Goal: Task Accomplishment & Management: Use online tool/utility

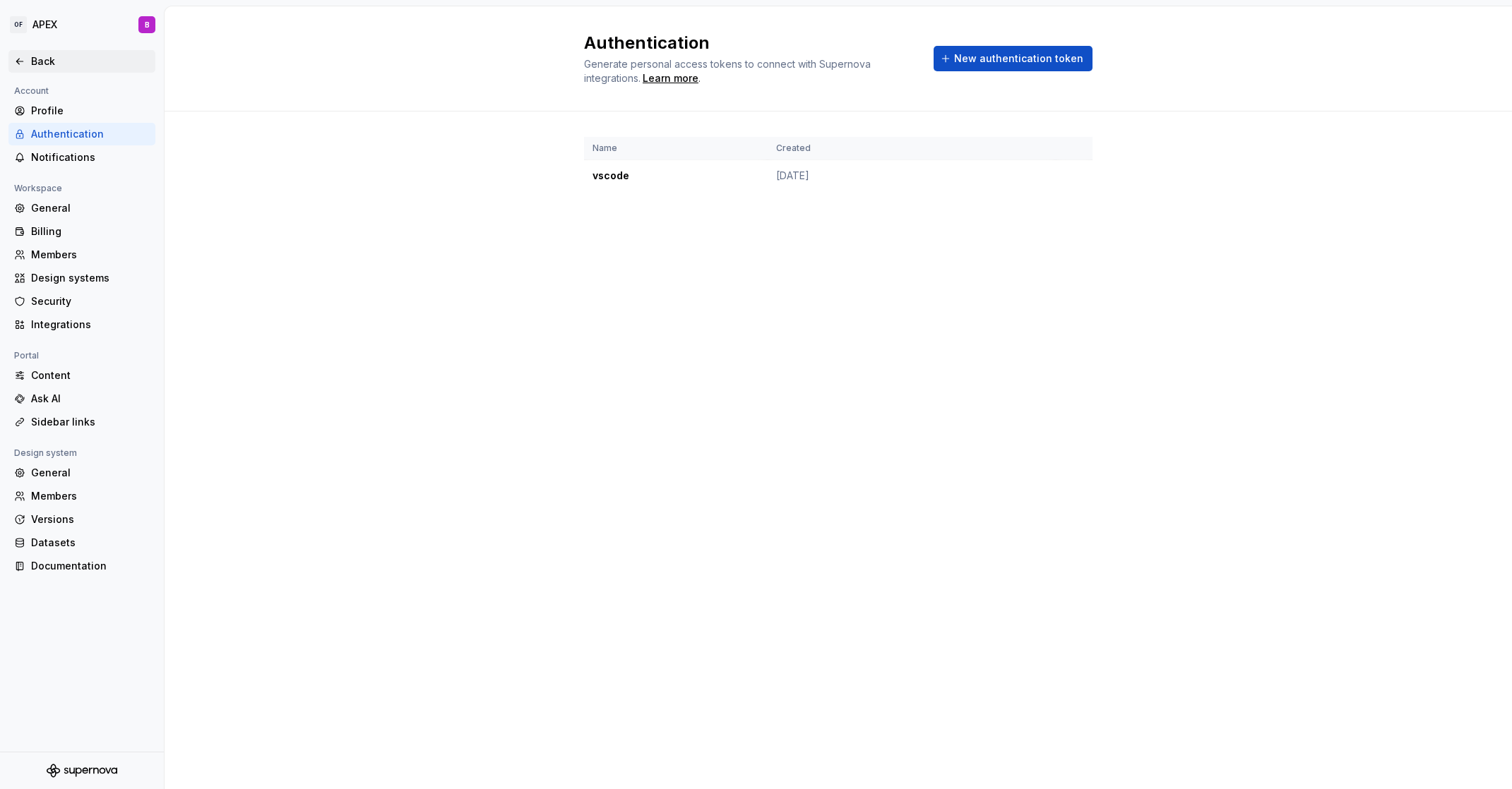
click at [35, 59] on div "Back" at bounding box center [91, 61] width 119 height 14
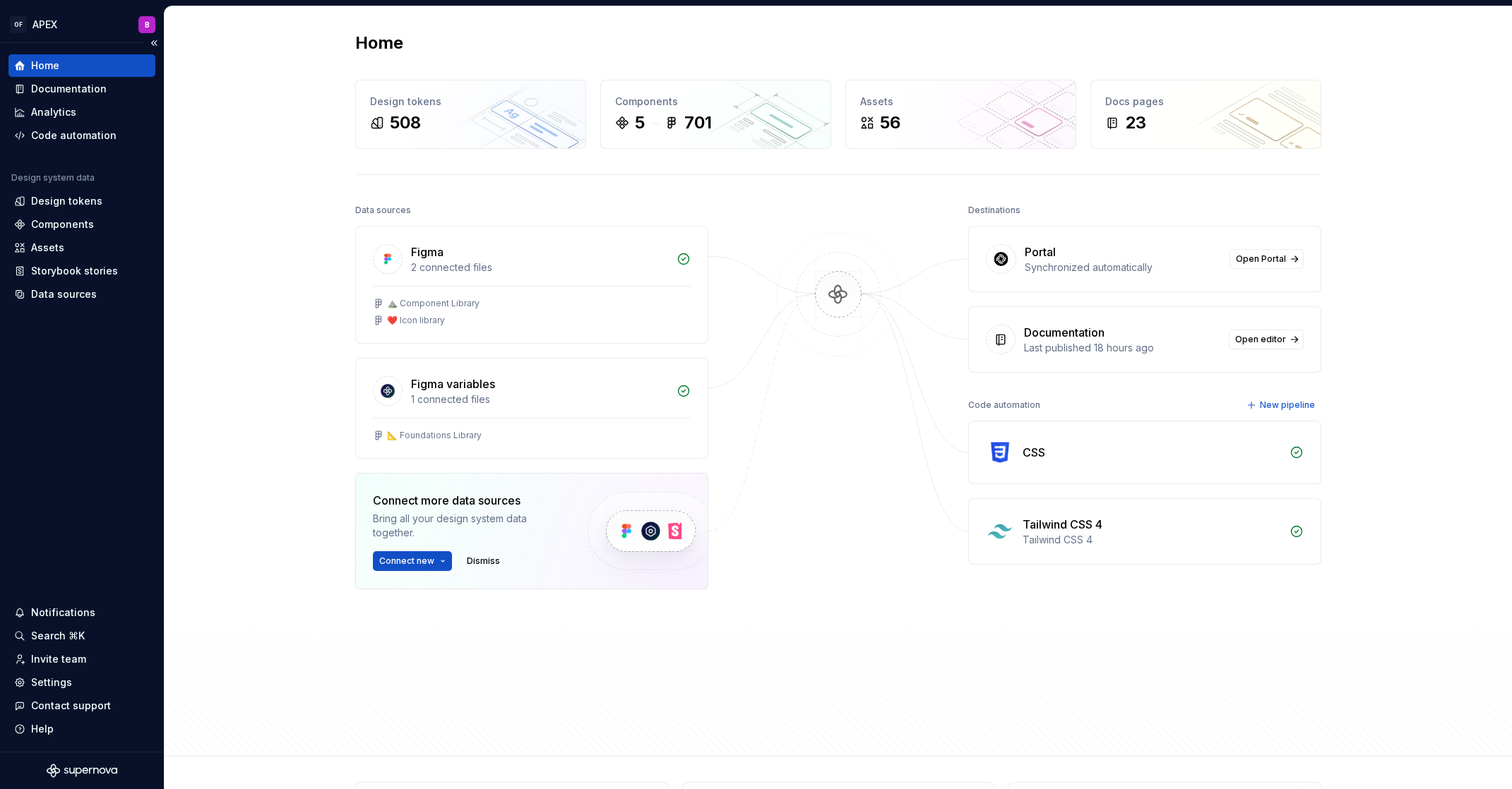
click at [73, 152] on div "Home Documentation Analytics Code automation Design system data Design tokens C…" at bounding box center [82, 180] width 147 height 251
click at [74, 146] on div "Code automation" at bounding box center [82, 135] width 147 height 23
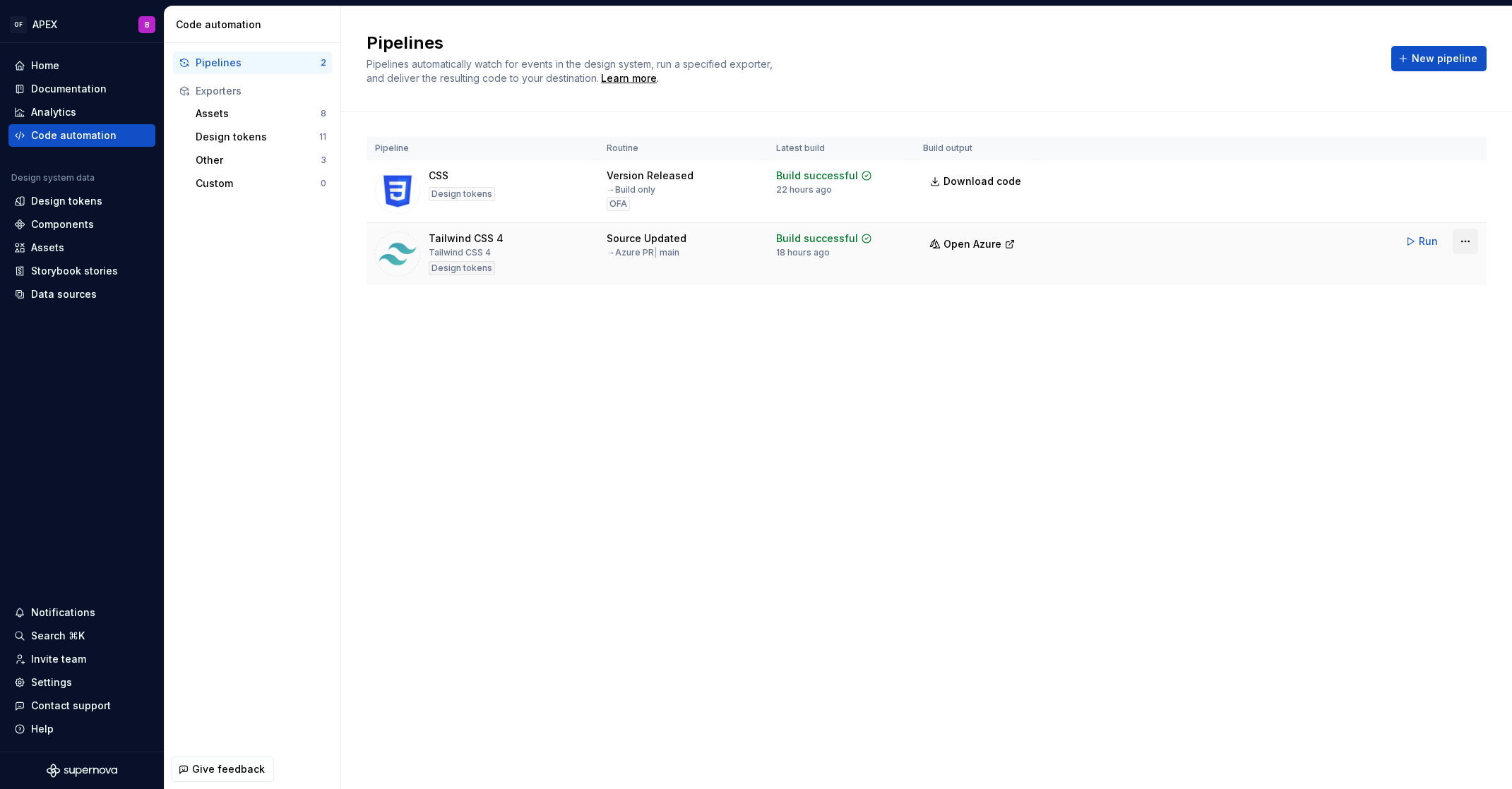
click at [1467, 242] on html "OF APEX B Home Documentation Analytics Code automation Design system data Desig…" at bounding box center [756, 394] width 1512 height 789
click at [1453, 268] on div "Edit pipeline" at bounding box center [1447, 271] width 120 height 14
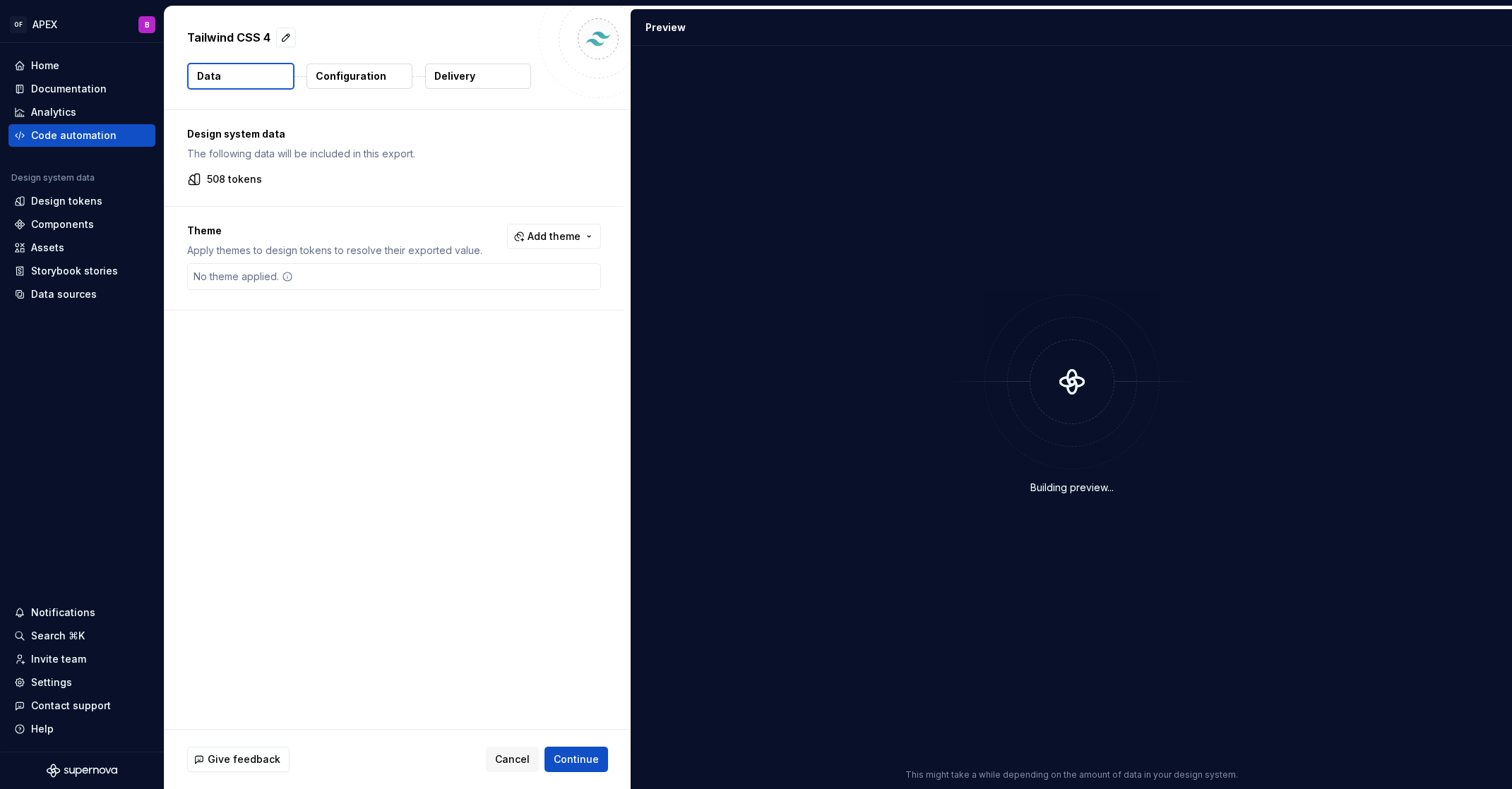
click at [332, 79] on p "Configuration" at bounding box center [351, 76] width 71 height 14
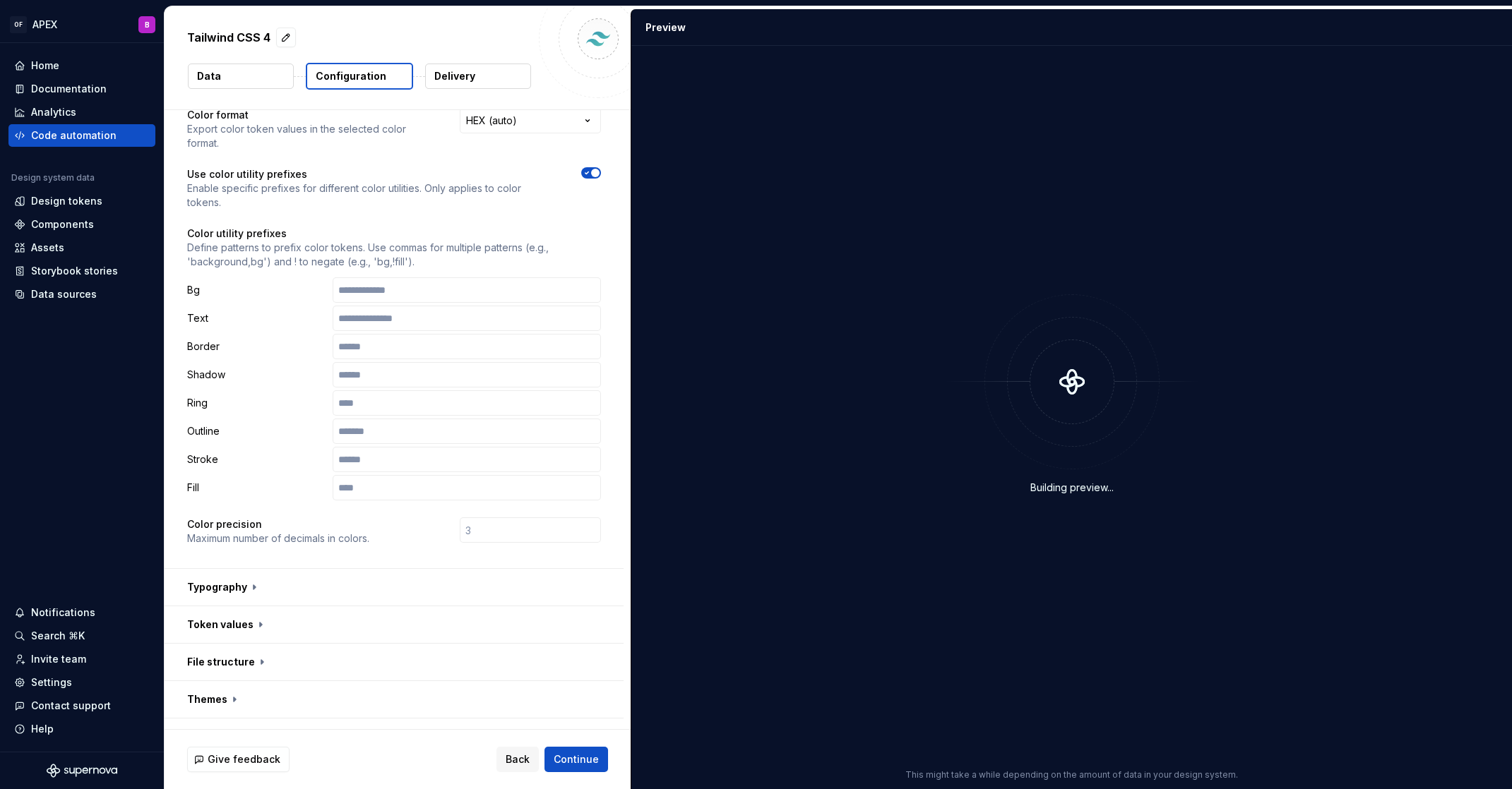
scroll to position [116, 0]
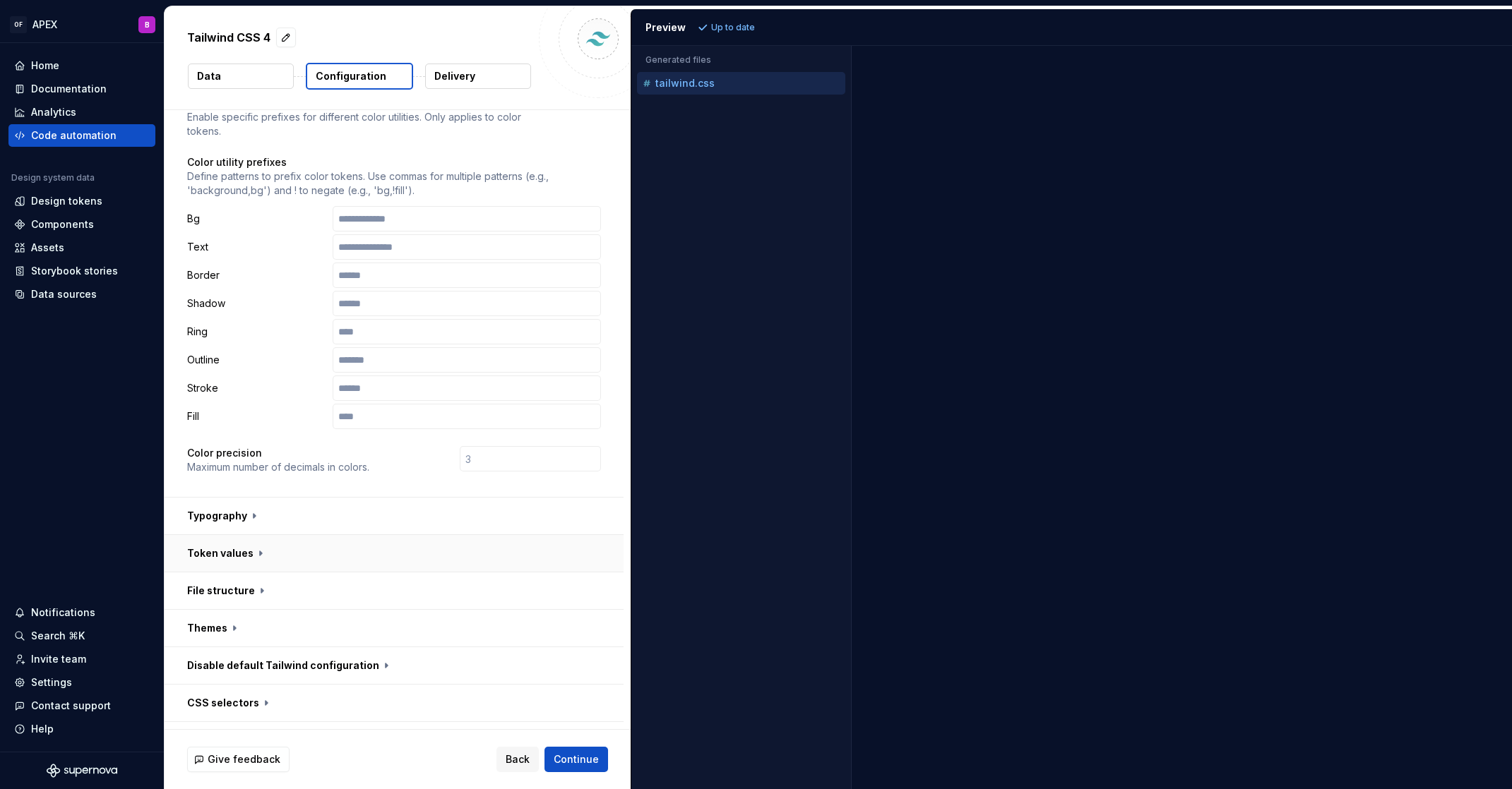
click at [264, 552] on button "button" at bounding box center [394, 553] width 459 height 37
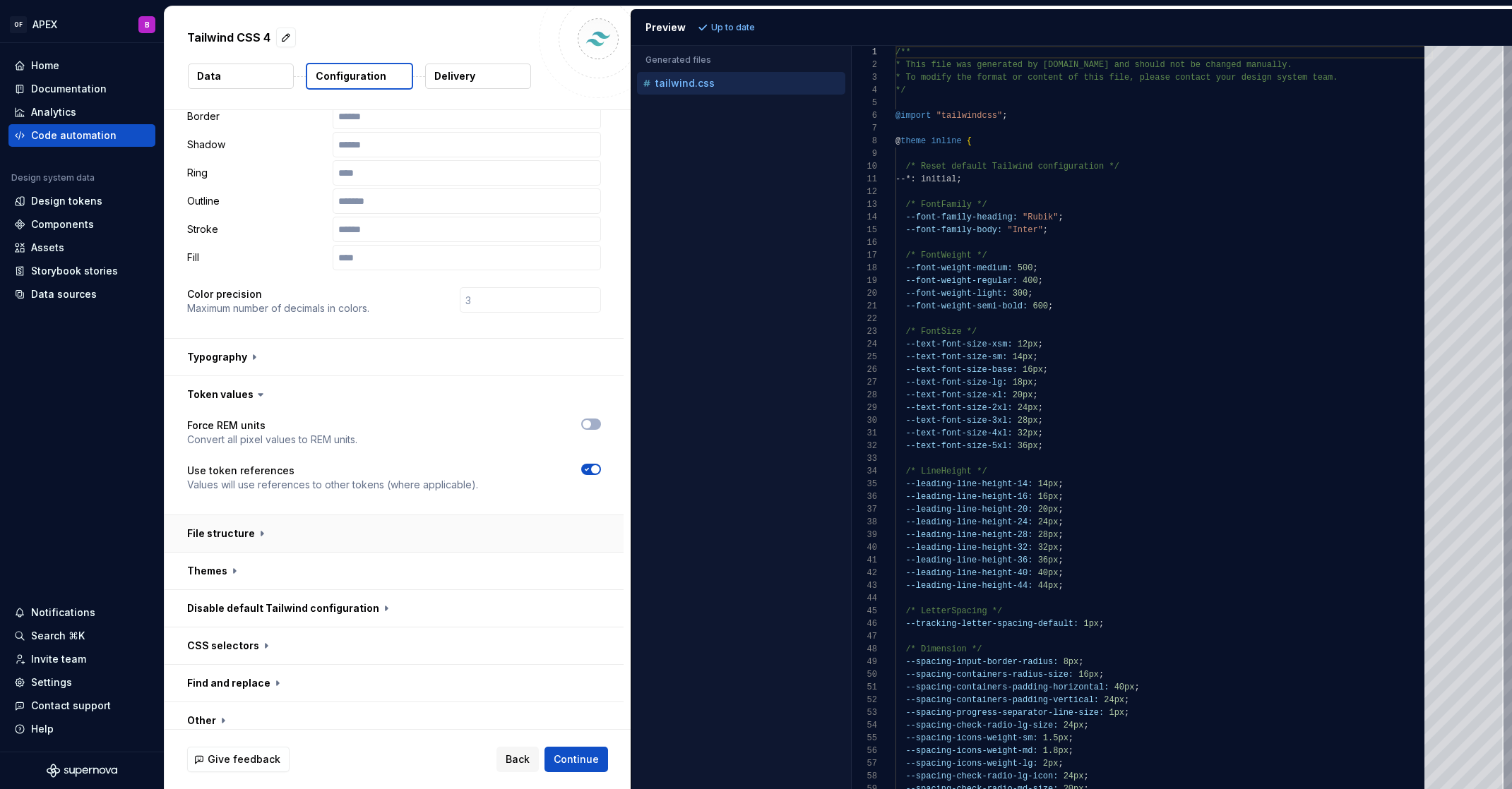
scroll to position [294, 0]
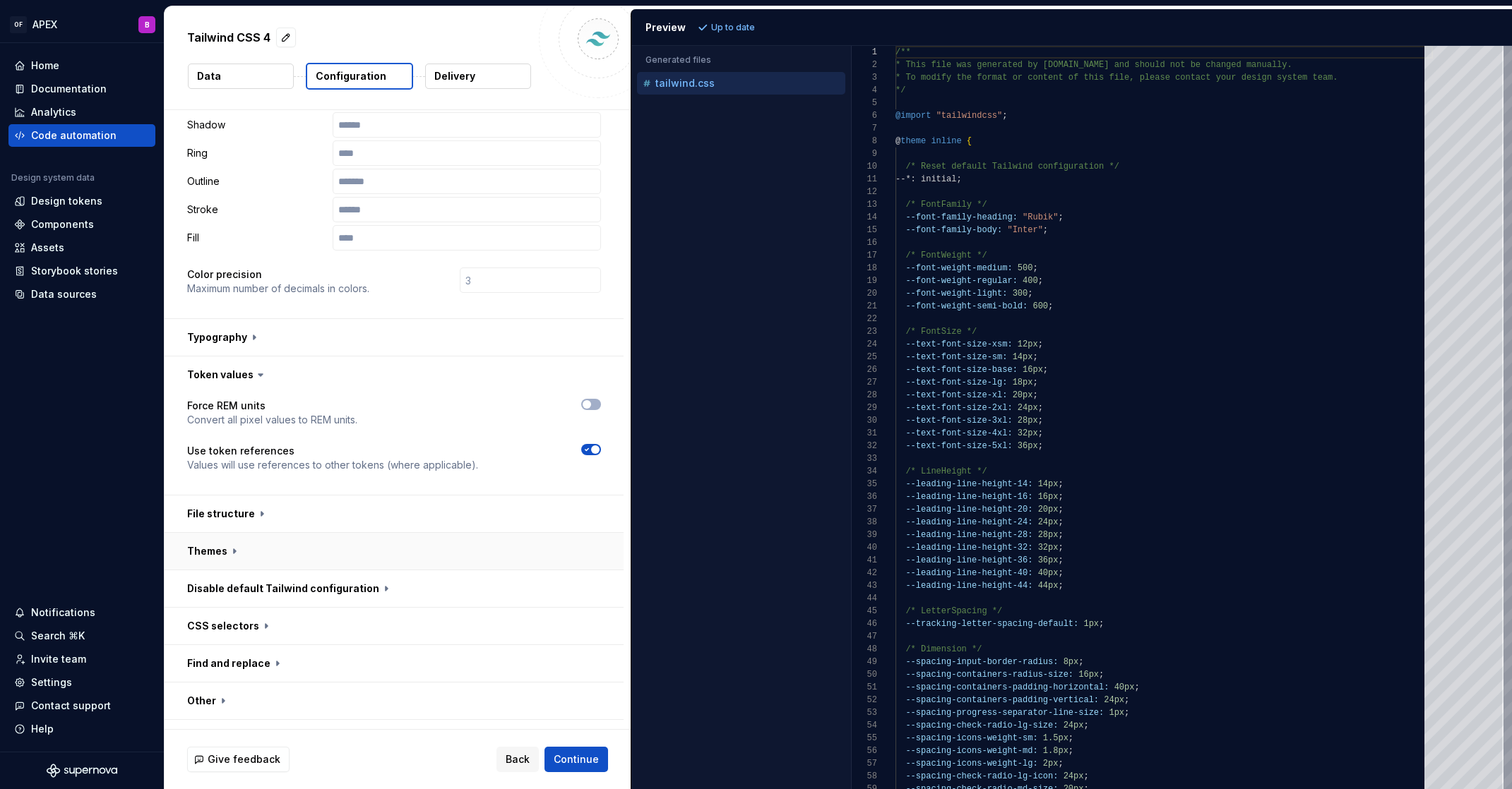
click at [249, 559] on button "button" at bounding box center [394, 552] width 459 height 37
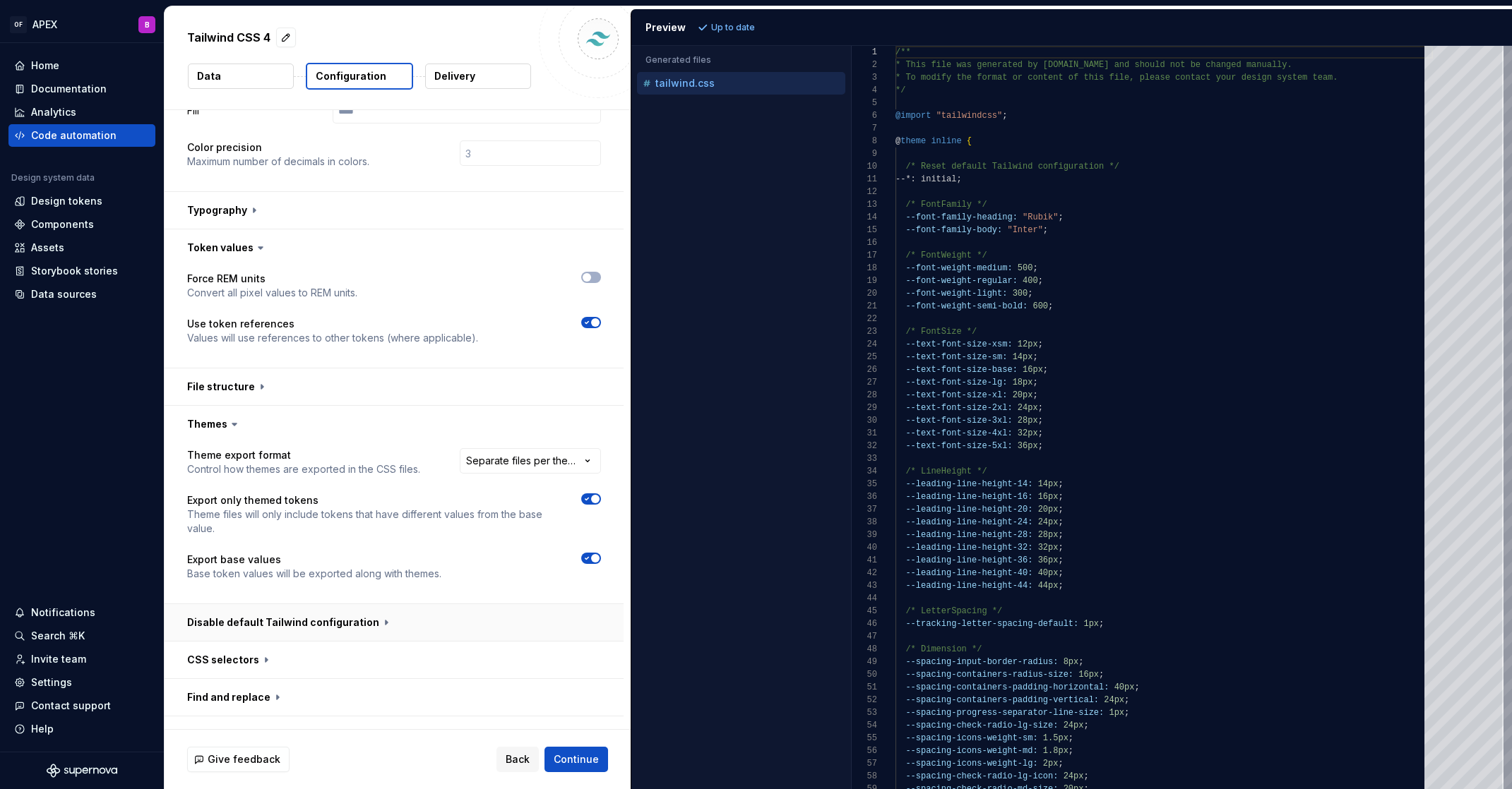
scroll to position [430, 0]
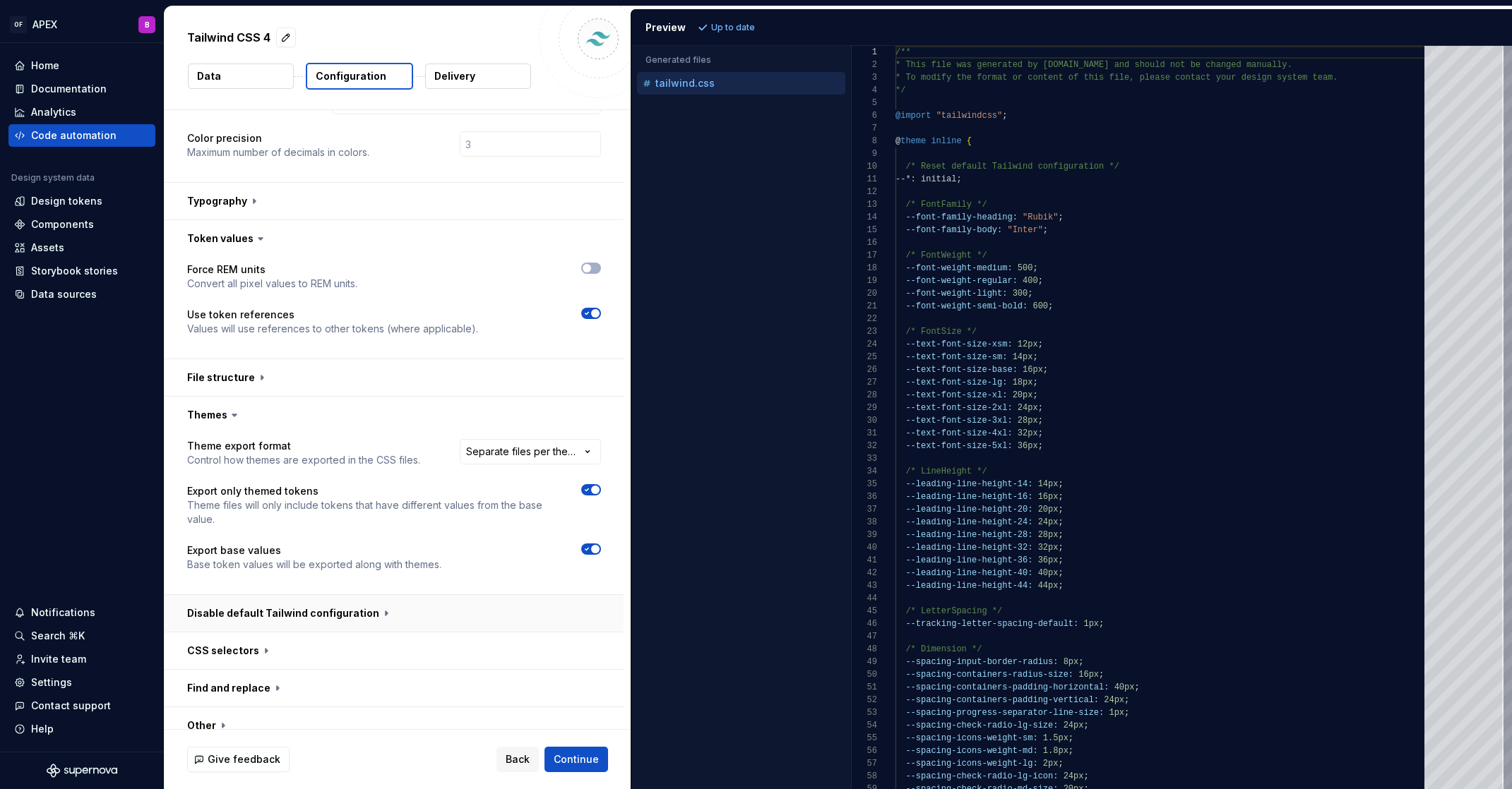
click at [345, 611] on button "button" at bounding box center [394, 614] width 459 height 37
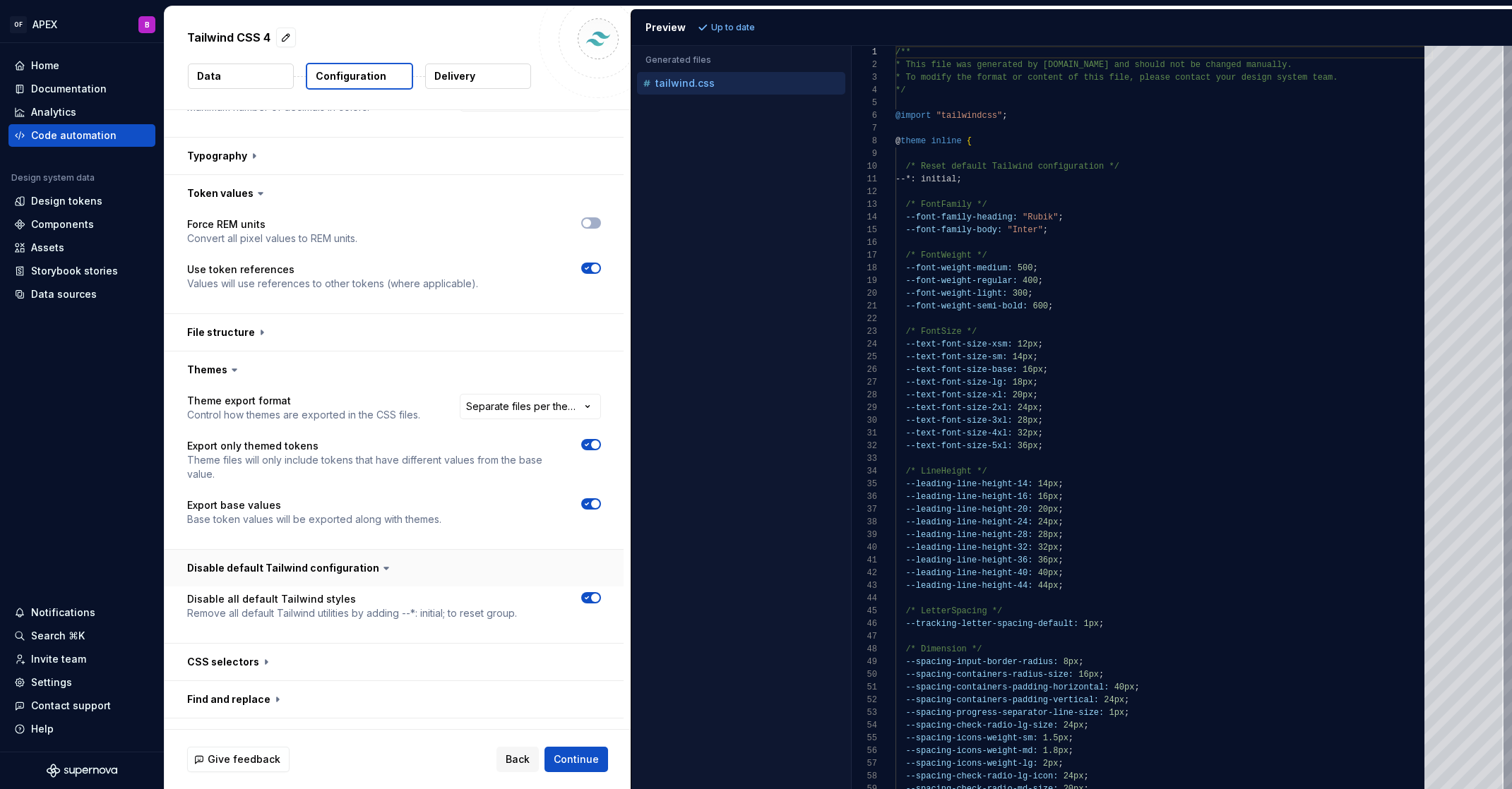
scroll to position [540, 0]
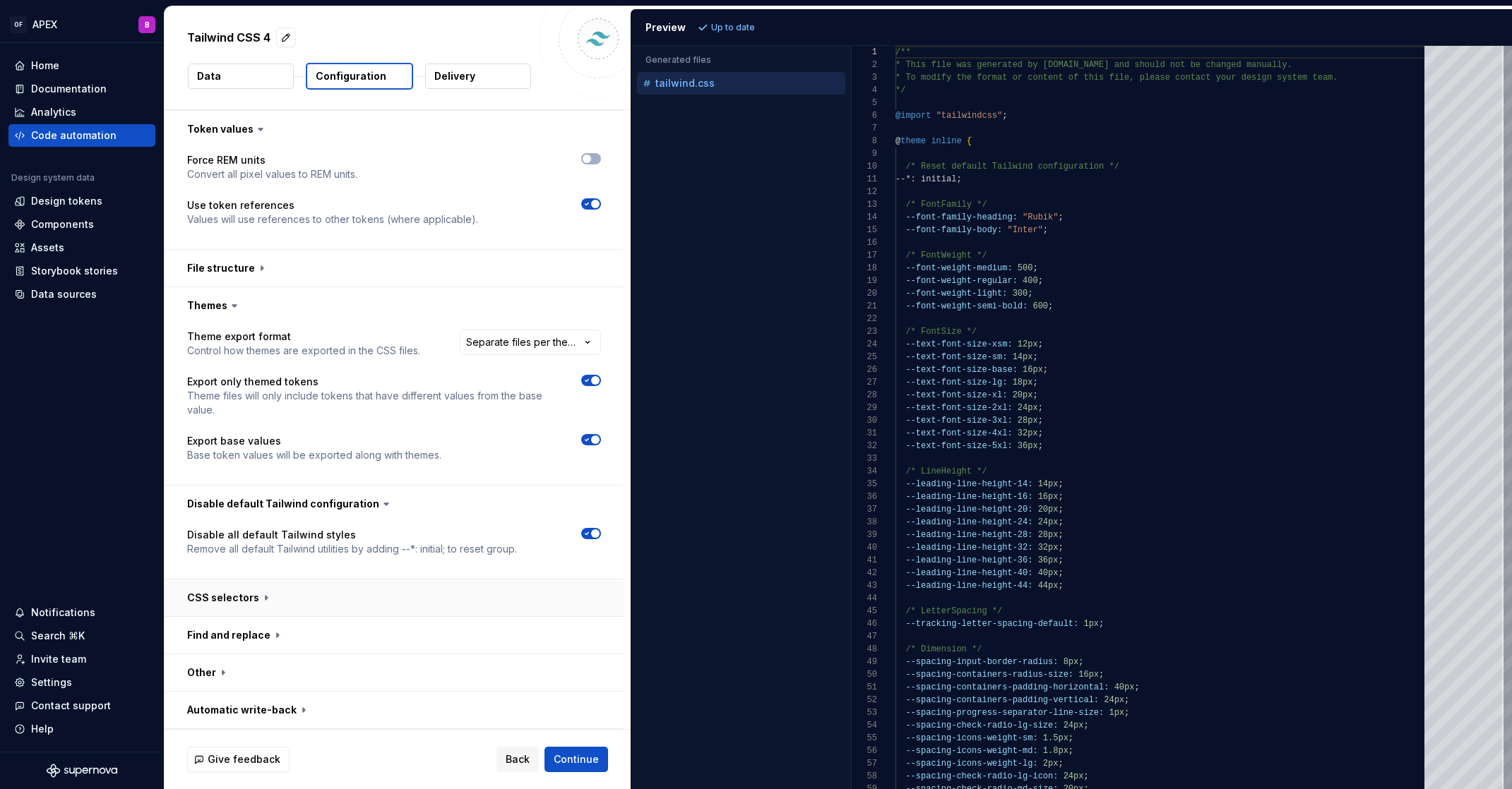
click at [286, 600] on button "button" at bounding box center [394, 598] width 459 height 37
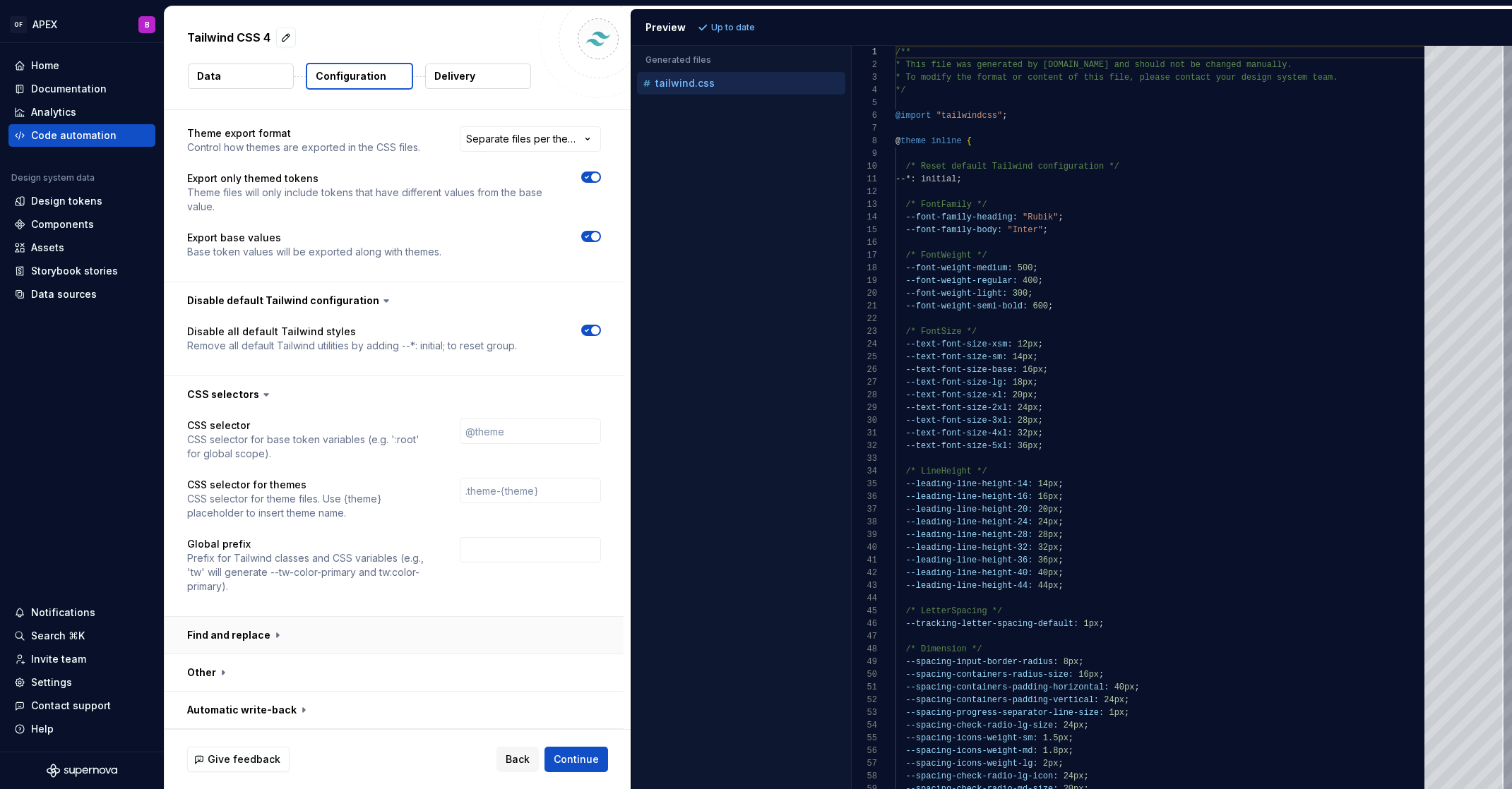
click at [279, 634] on button "button" at bounding box center [394, 635] width 459 height 37
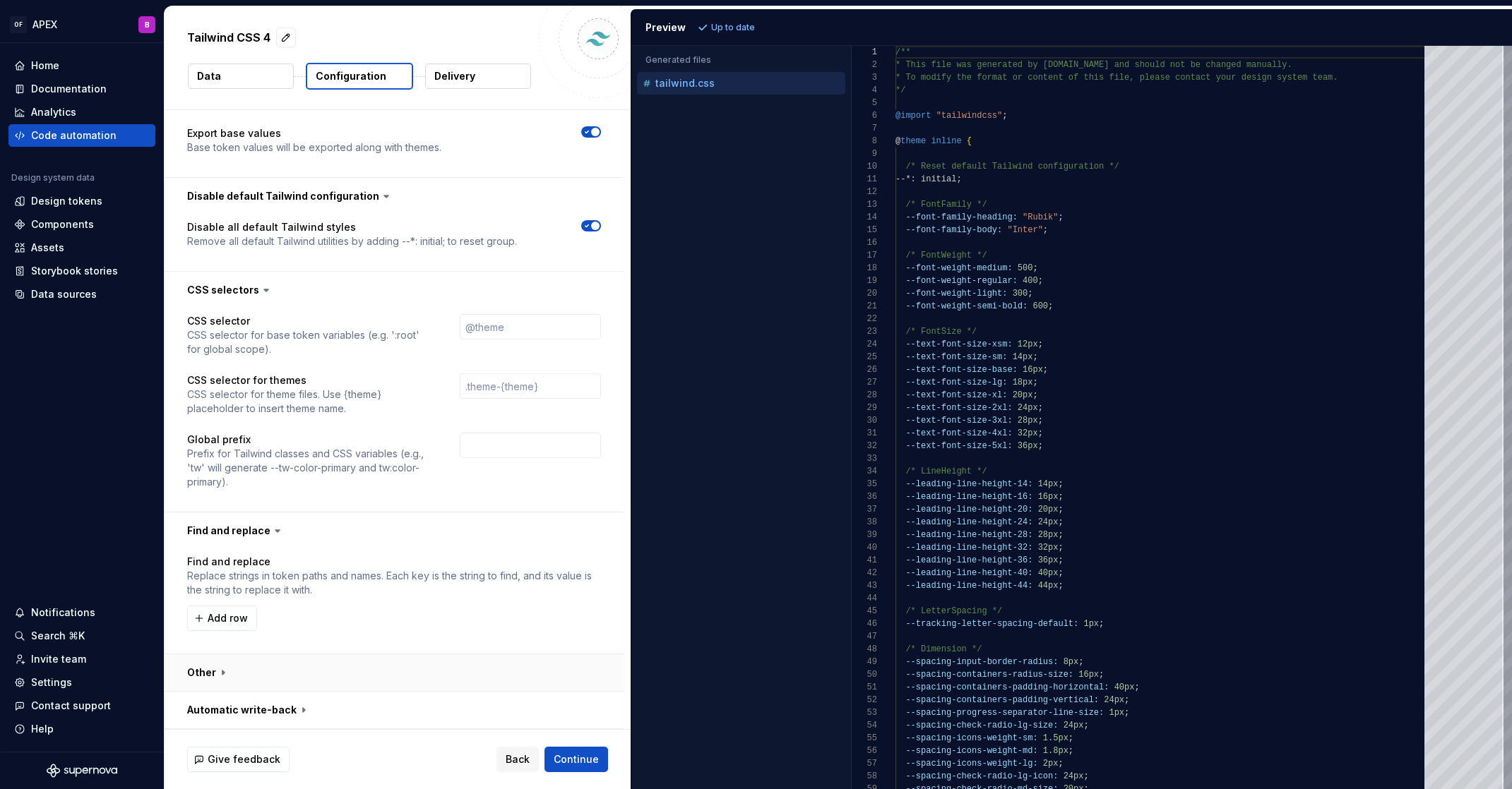
click at [266, 678] on button "button" at bounding box center [394, 673] width 459 height 37
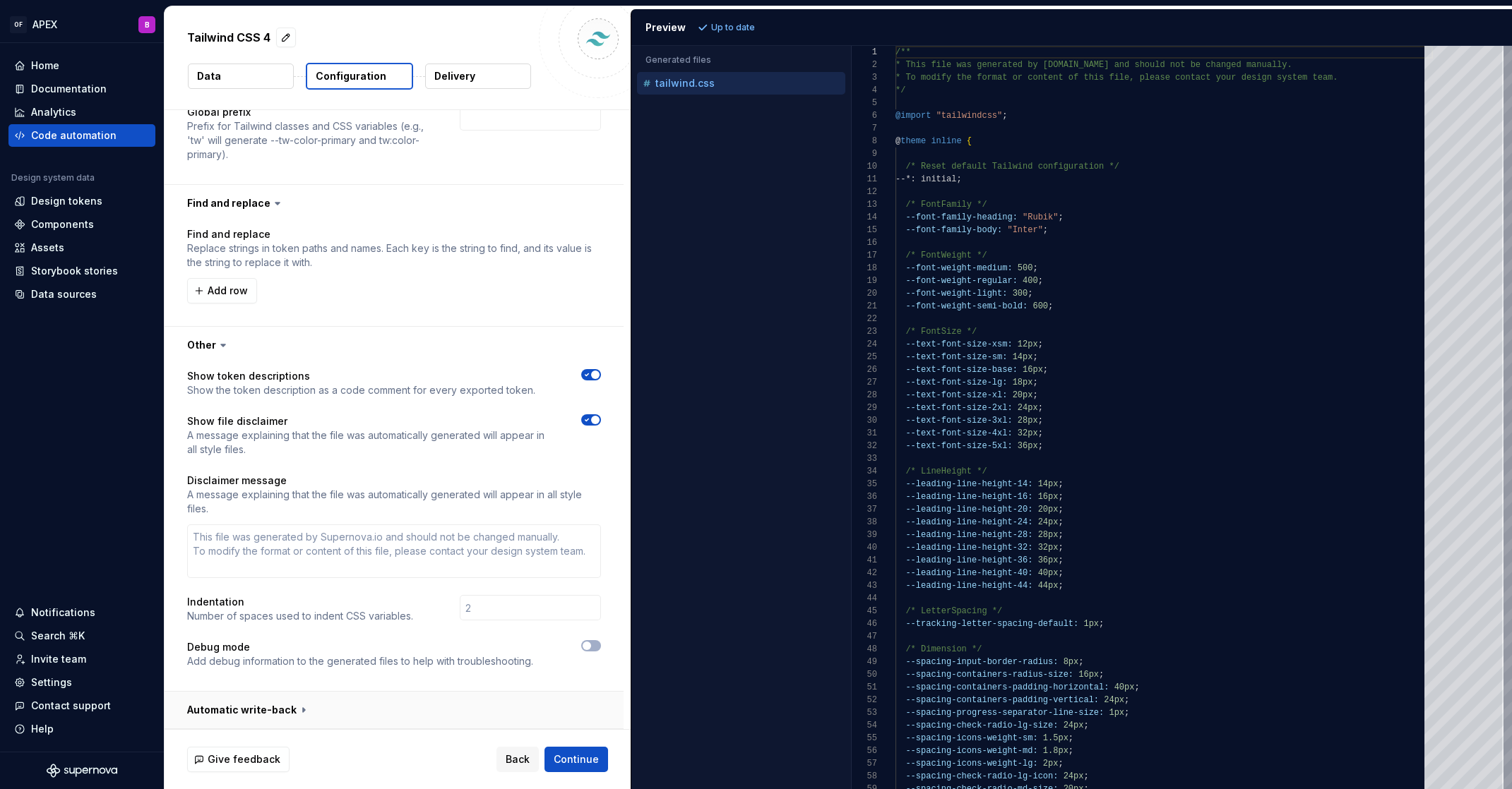
click at [302, 709] on button "button" at bounding box center [394, 710] width 459 height 37
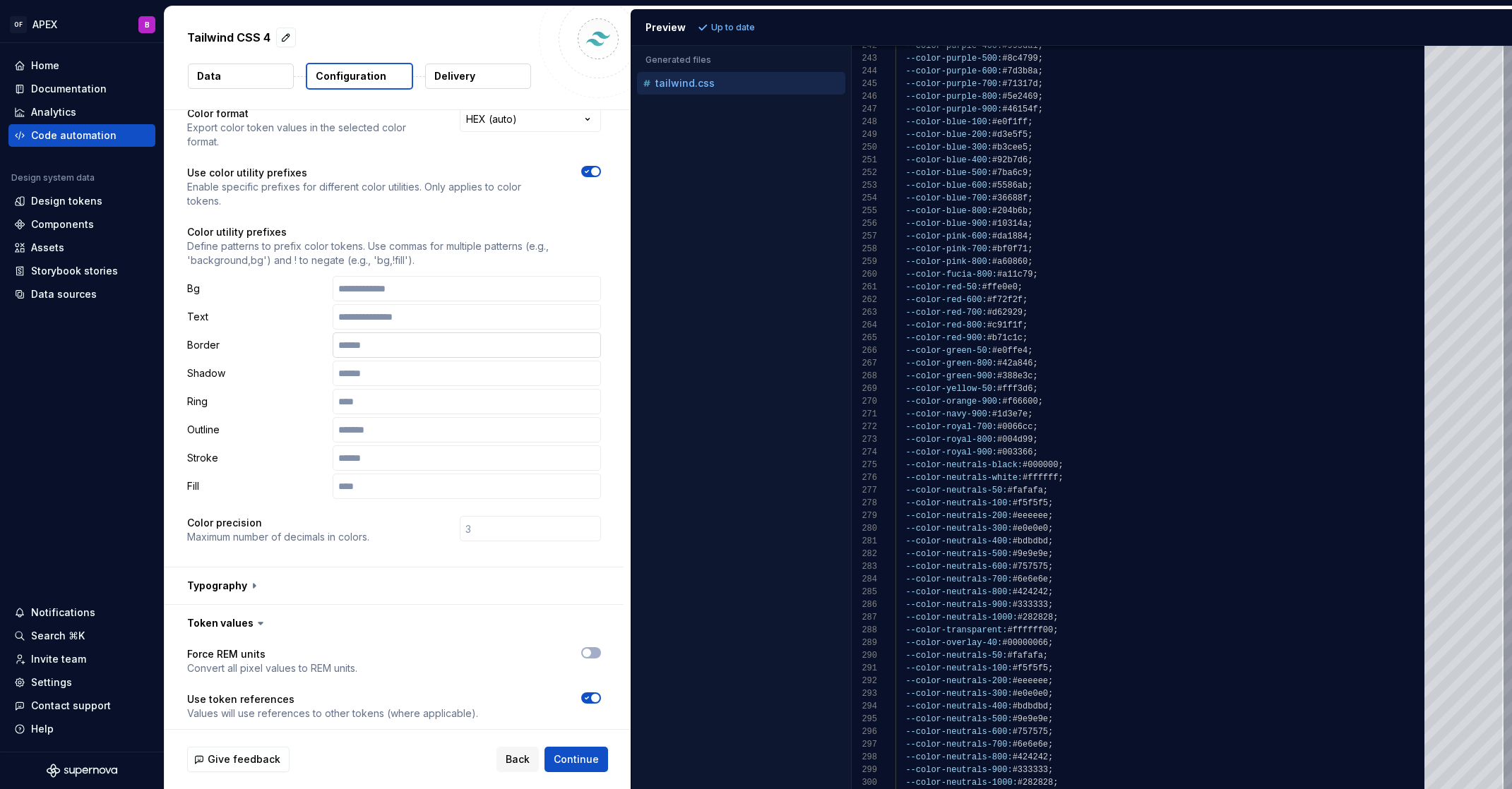
scroll to position [94, 0]
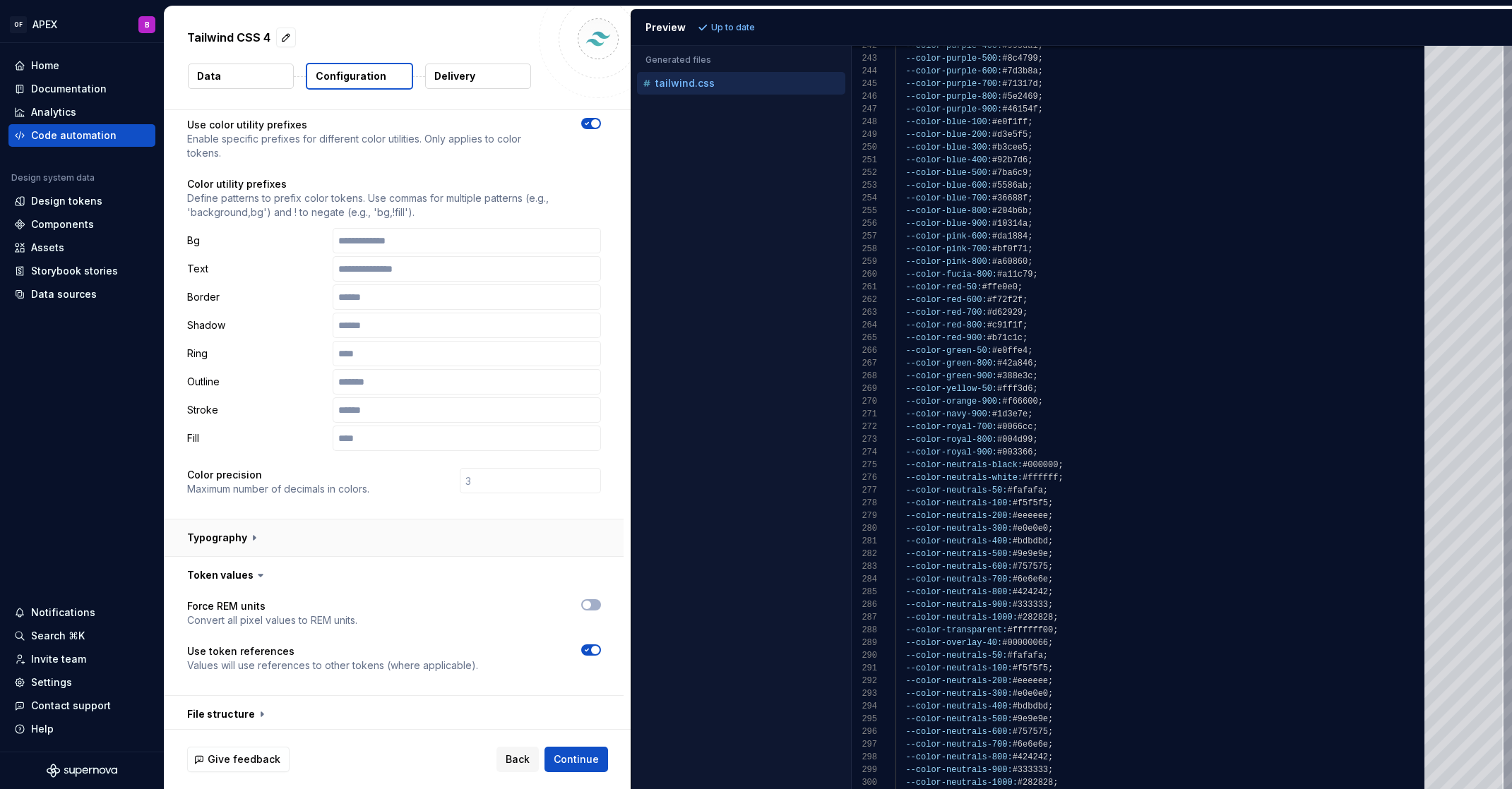
click at [347, 533] on button "button" at bounding box center [394, 538] width 459 height 37
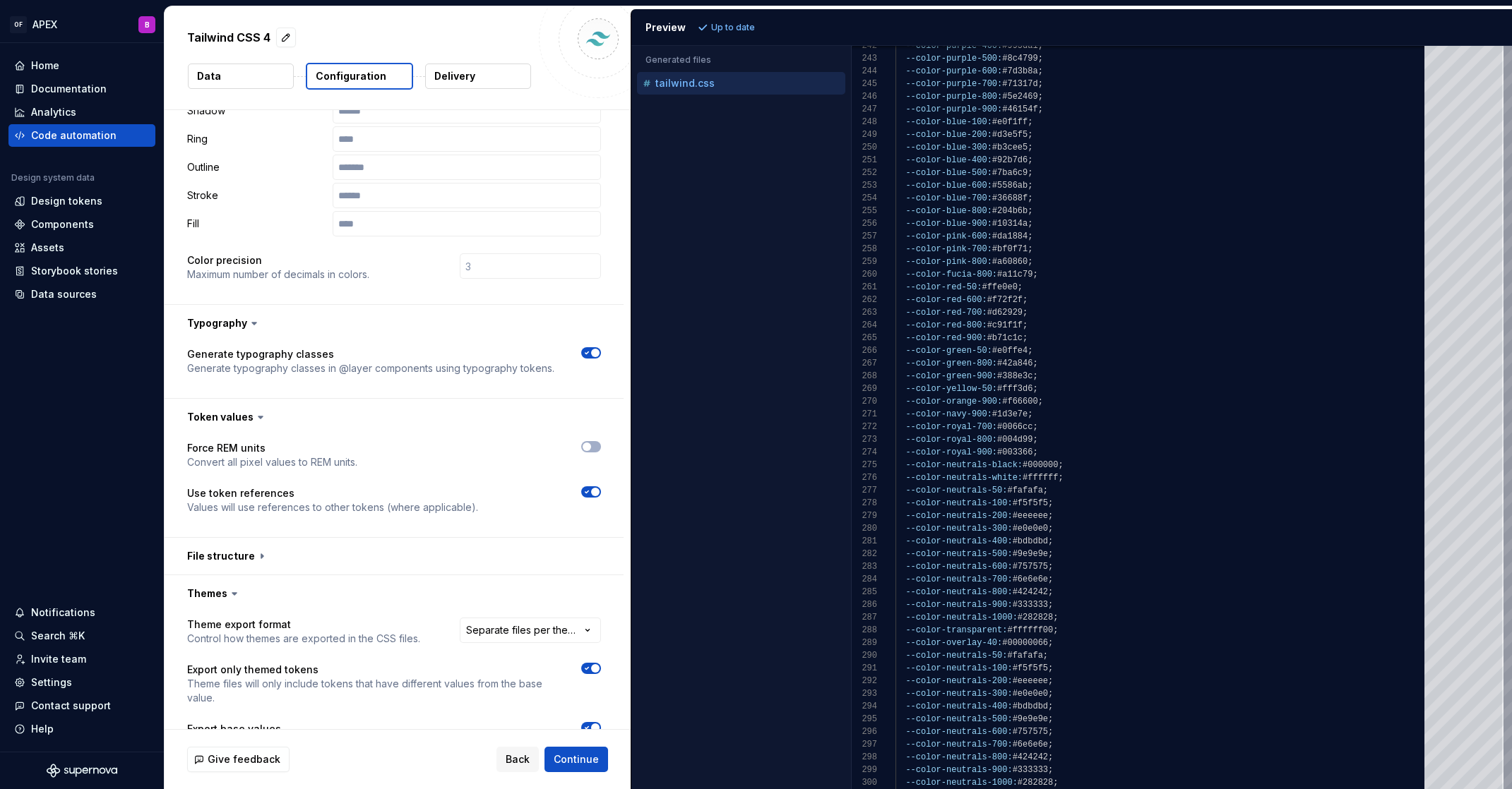
scroll to position [388, 0]
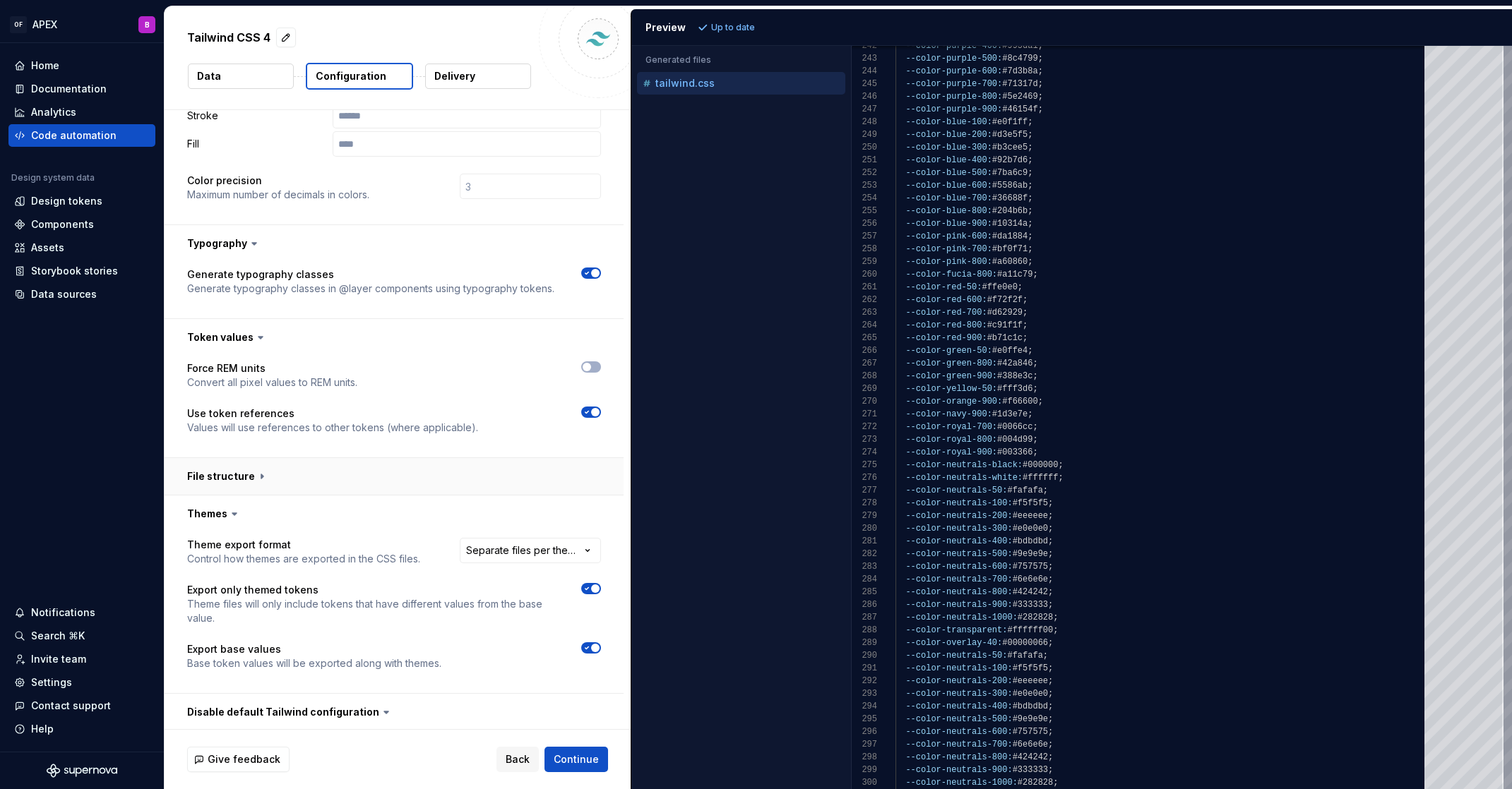
click at [292, 478] on button "button" at bounding box center [394, 477] width 459 height 37
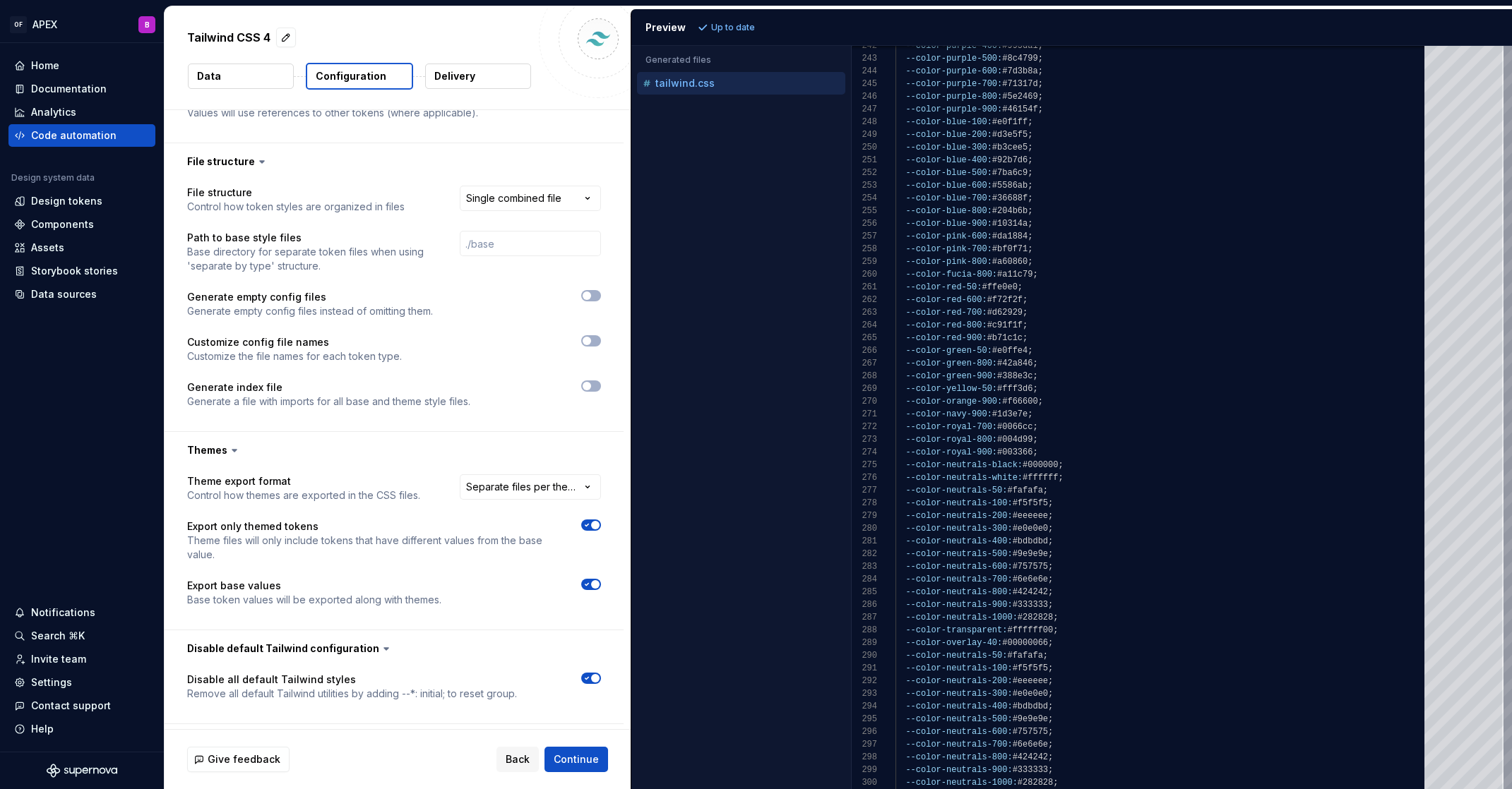
scroll to position [1019, 0]
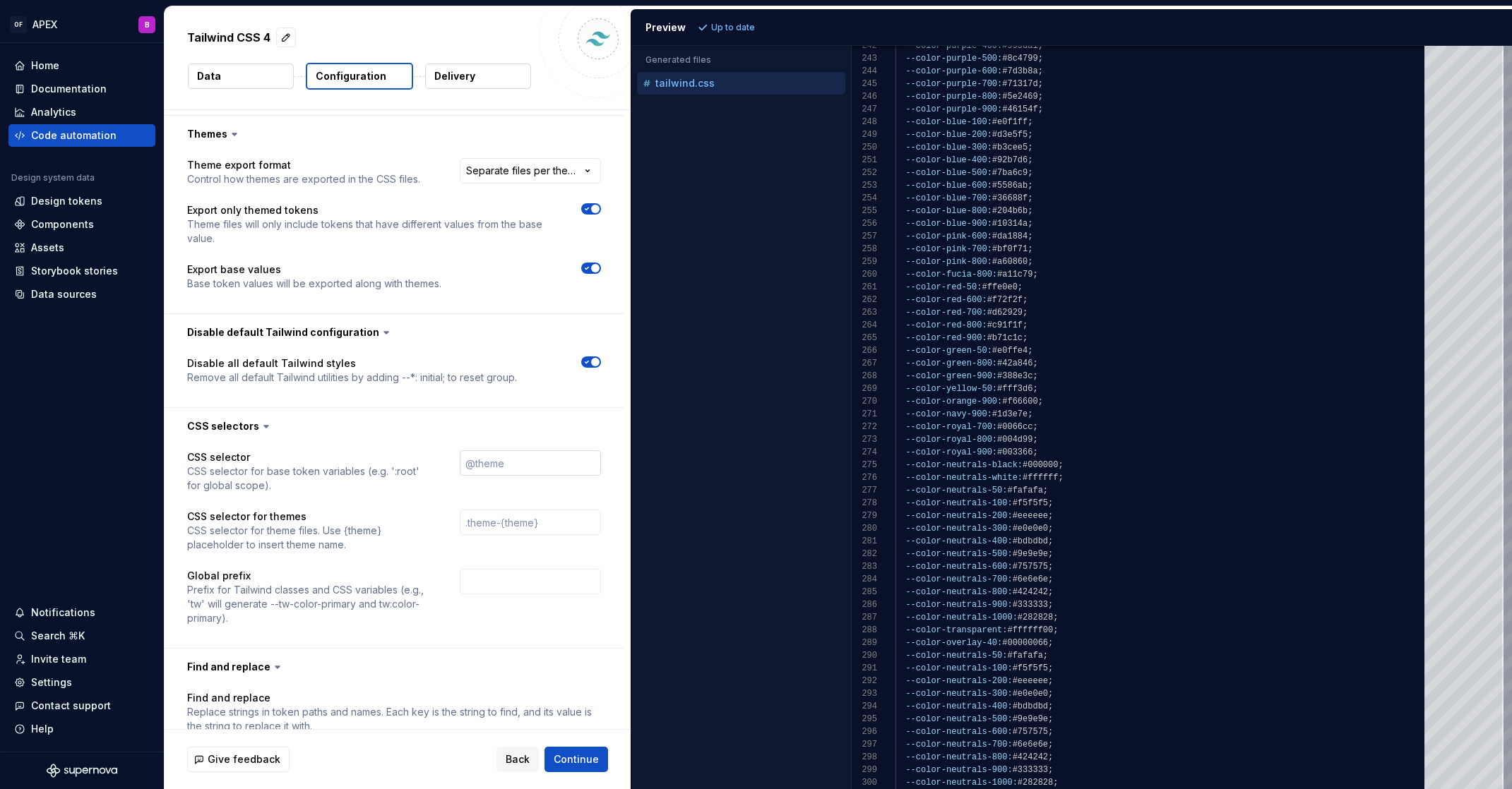
click at [499, 468] on input "text" at bounding box center [531, 463] width 141 height 25
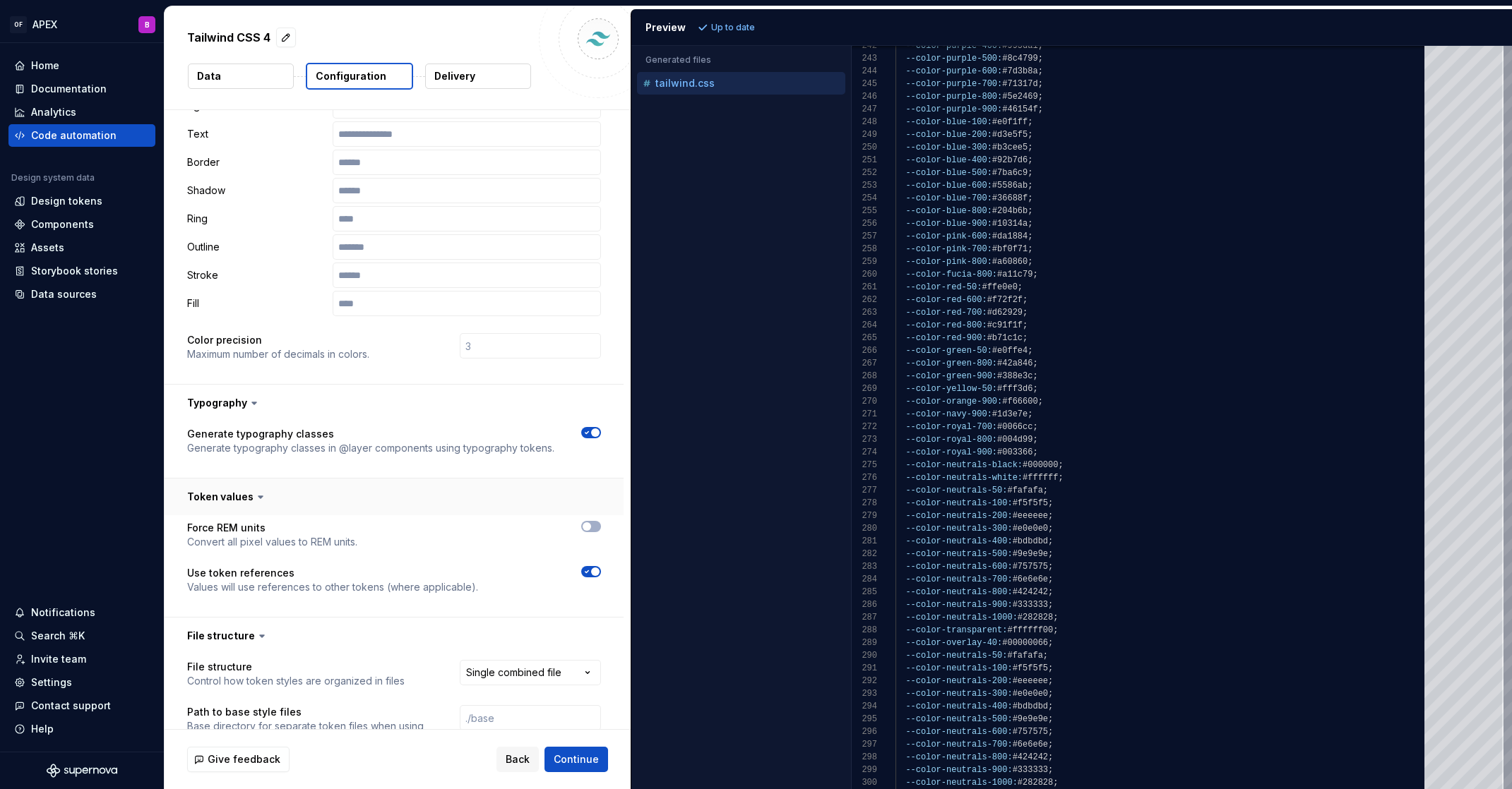
scroll to position [0, 0]
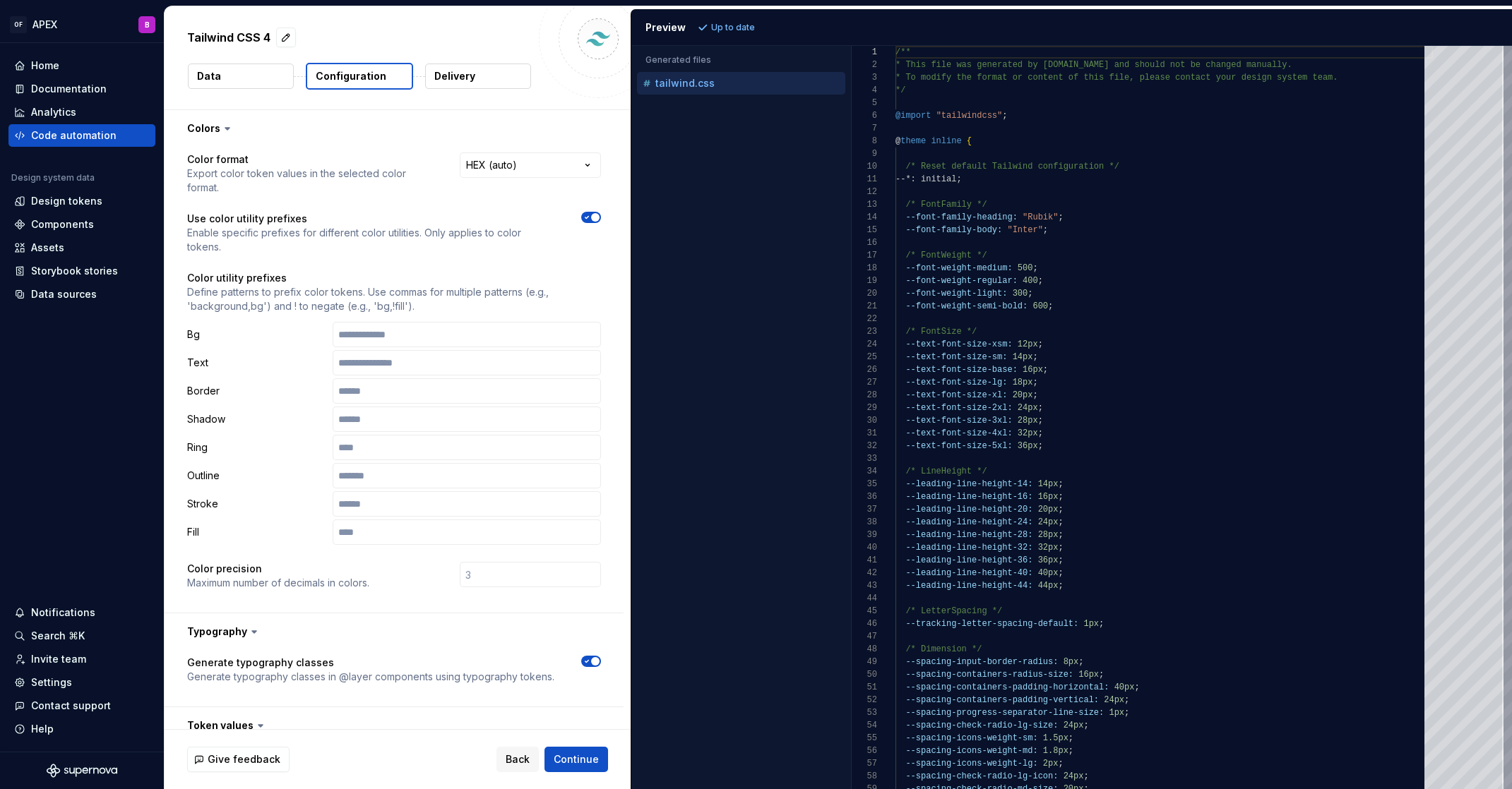
type textarea "*"
